Goal: Navigation & Orientation: Find specific page/section

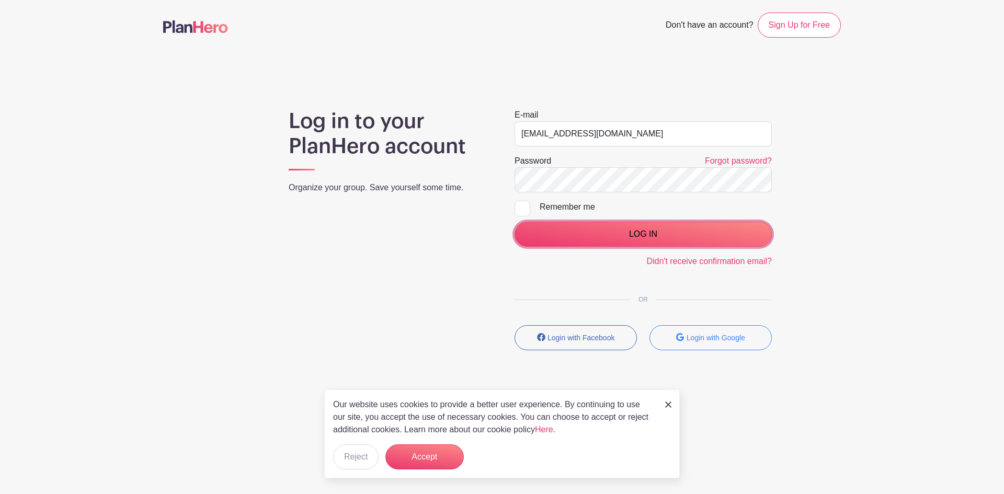
drag, startPoint x: 615, startPoint y: 242, endPoint x: 601, endPoint y: 230, distance: 18.5
click at [615, 241] on input "LOG IN" at bounding box center [643, 234] width 257 height 25
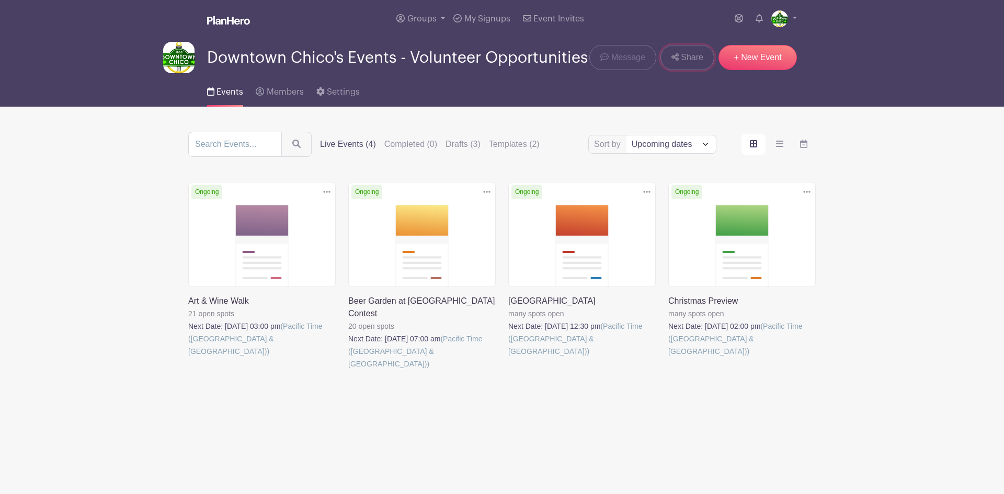
click at [678, 55] on icon at bounding box center [674, 56] width 7 height 7
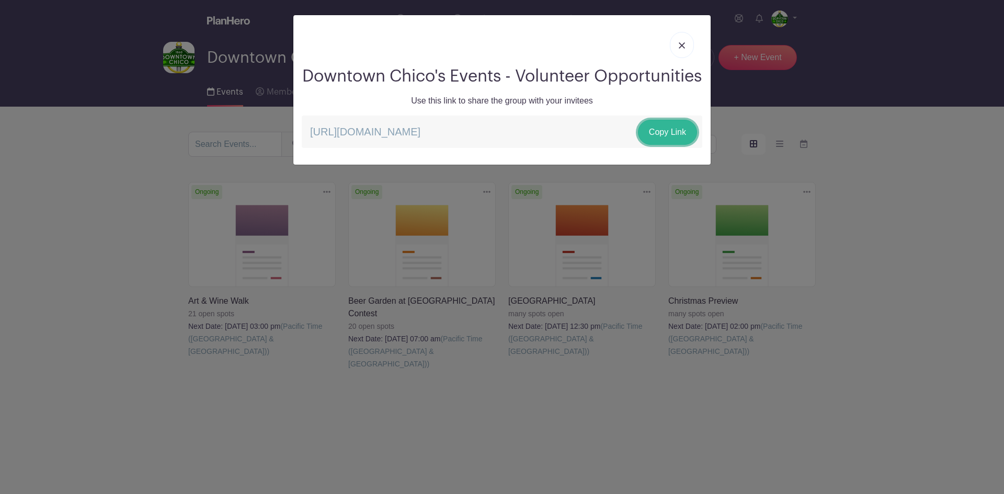
click at [662, 145] on link "Copy Link" at bounding box center [667, 132] width 59 height 25
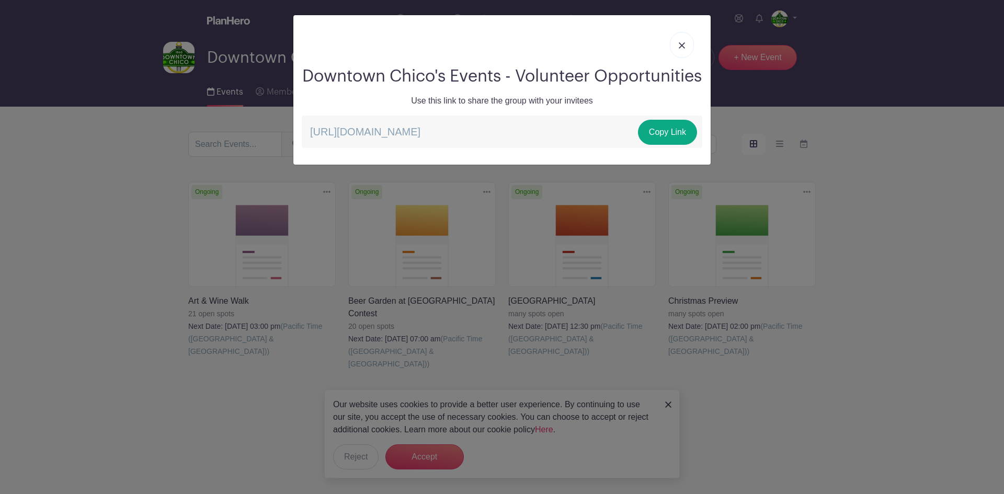
click at [354, 457] on div "Downtown Chico's Events - Volunteer Opportunities Use this link to share the gr…" at bounding box center [502, 247] width 1004 height 494
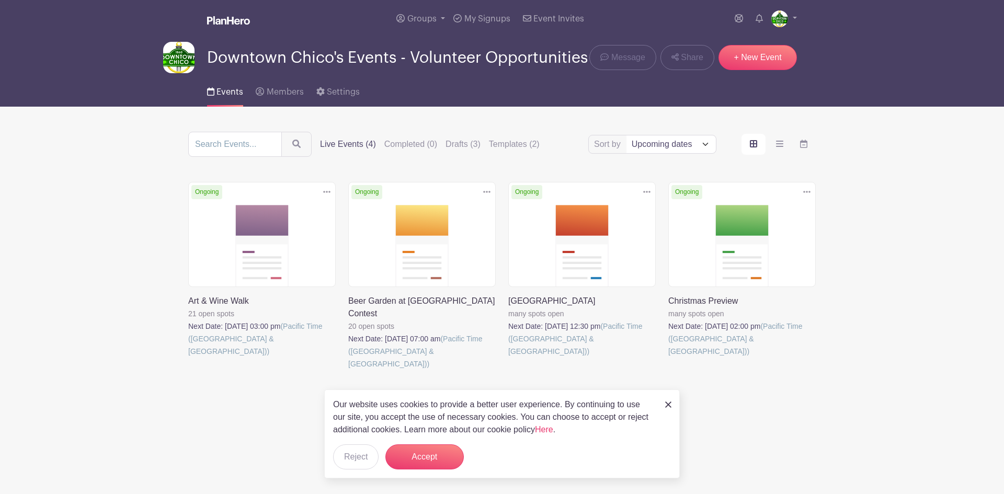
click at [188, 358] on link at bounding box center [188, 358] width 0 height 0
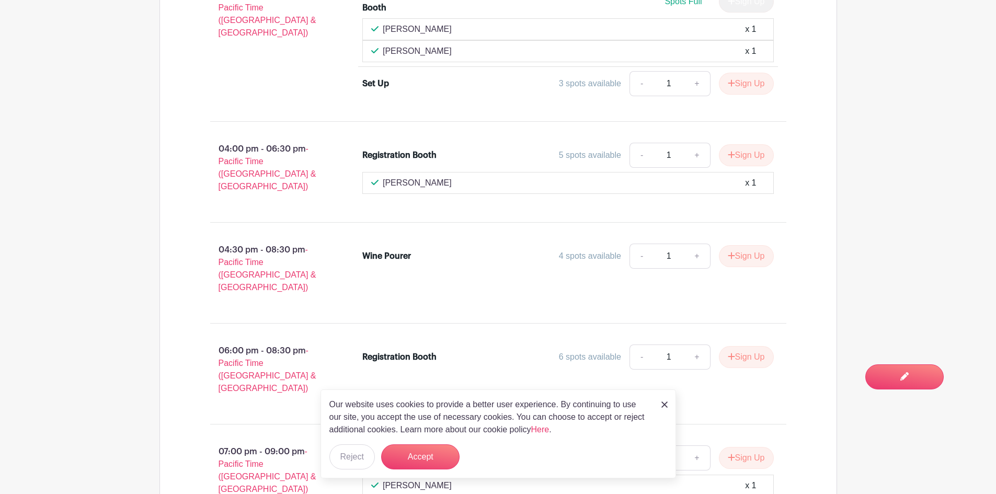
scroll to position [944, 0]
